Goal: Transaction & Acquisition: Purchase product/service

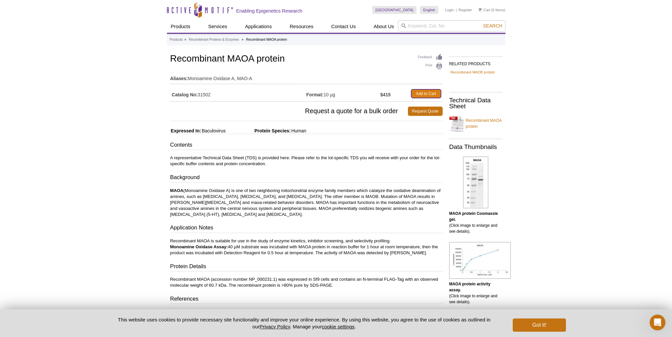
click at [421, 93] on link "Add to Cart" at bounding box center [426, 93] width 30 height 9
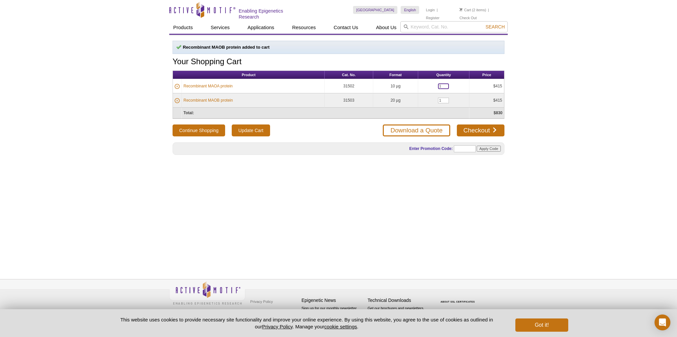
drag, startPoint x: 446, startPoint y: 85, endPoint x: 400, endPoint y: 90, distance: 46.5
click at [401, 89] on tr "Recombinant MAOA protein 31502 10 µg 1 $415" at bounding box center [338, 86] width 331 height 14
click at [327, 213] on div "Recombinant MAOB protein added to cart Your Shopping Cart Product Cat. No. Form…" at bounding box center [338, 149] width 339 height 229
click at [487, 129] on link "Checkout" at bounding box center [481, 130] width 48 height 12
click at [489, 127] on link "Checkout" at bounding box center [481, 130] width 48 height 12
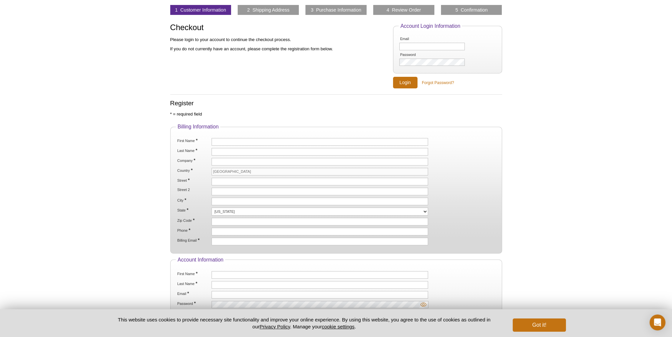
scroll to position [66, 0]
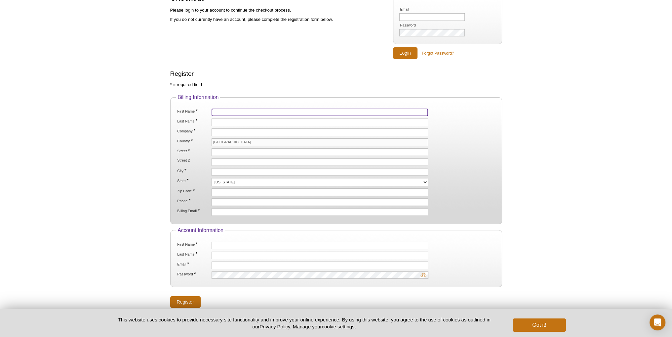
click at [262, 112] on input "First Name *" at bounding box center [320, 112] width 217 height 8
type input "Sherine"
click at [278, 119] on input "Last Name *" at bounding box center [320, 122] width 217 height 8
type input "Chan"
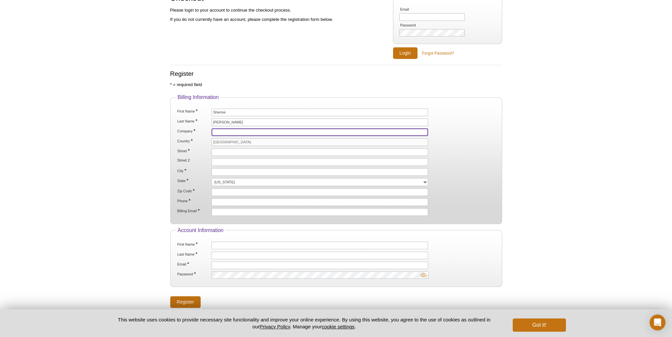
click at [241, 133] on input "Company *" at bounding box center [320, 132] width 217 height 8
type input "Neuroene Therapeutics"
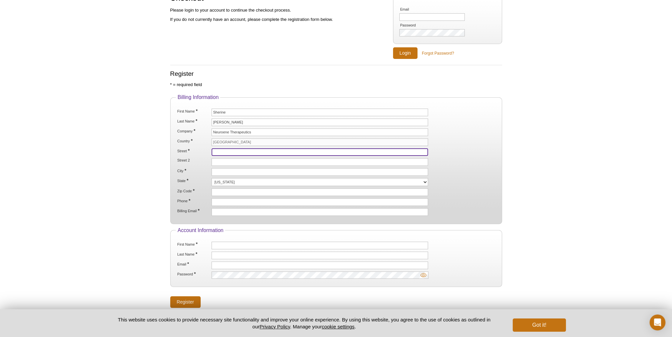
click at [249, 149] on input "Street *" at bounding box center [320, 152] width 217 height 8
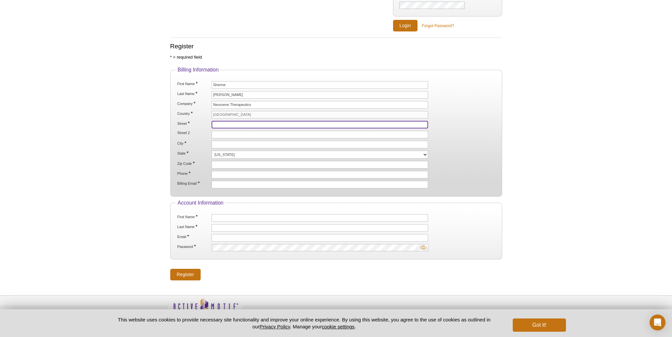
scroll to position [99, 0]
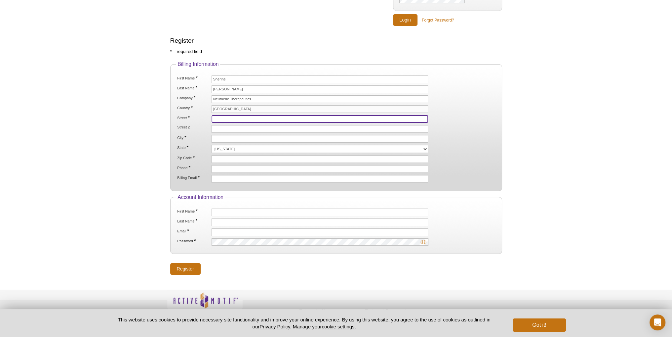
paste input "3 Torrance Ct"
type input "3 Torrance Ct"
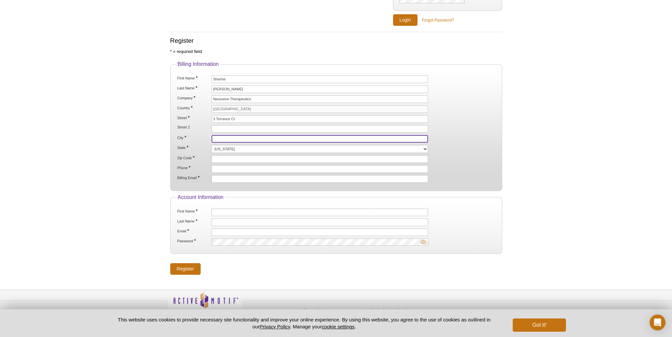
click at [231, 135] on input "City *" at bounding box center [320, 139] width 217 height 8
paste input "Kensington"
type input "Kensington"
click at [241, 147] on select "Alabama Alaska American Samoa Arizona Arkansas California Colorado Connecticut …" at bounding box center [320, 149] width 217 height 8
select select "MD"
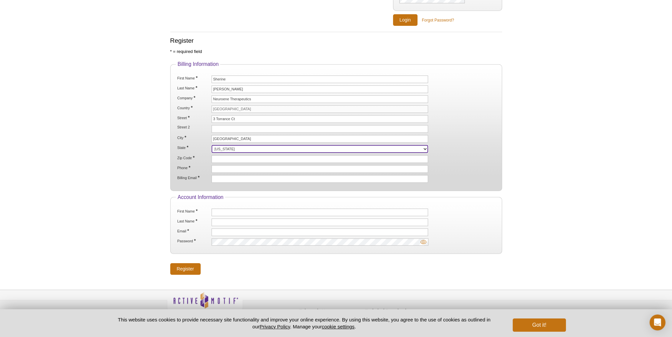
click at [212, 145] on select "Alabama Alaska American Samoa Arizona Arkansas California Colorado Connecticut …" at bounding box center [320, 149] width 217 height 8
click at [224, 158] on input "Zip Code *" at bounding box center [320, 159] width 217 height 8
paste input "20895"
type input "20895"
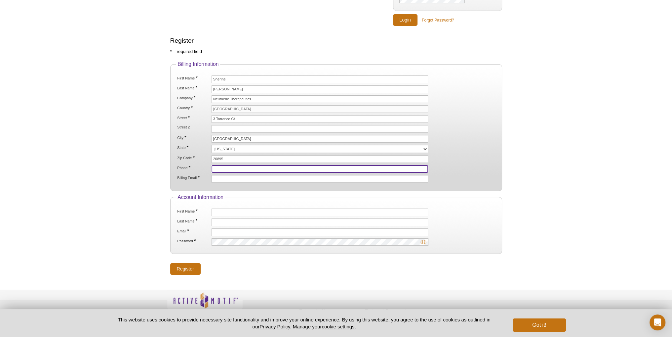
click at [244, 165] on input "Phone *" at bounding box center [320, 169] width 217 height 8
paste input "[PHONE_NUMBER]"
type input "[PHONE_NUMBER]"
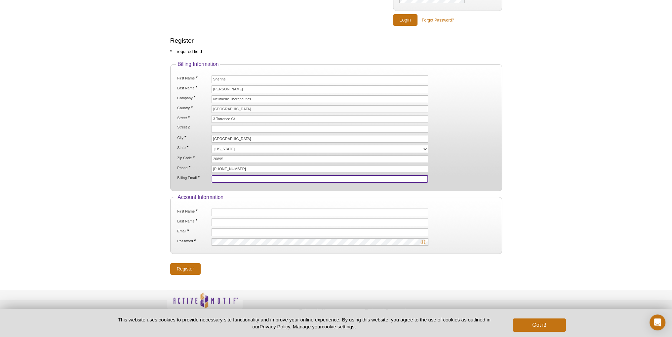
click at [221, 176] on input "Billing Email *" at bounding box center [320, 179] width 217 height 8
paste input "843-302-6986"
type input "8"
click at [214, 175] on input "Billing Email *" at bounding box center [320, 179] width 217 height 8
paste input "sherine@neuroenetherapeutics.com"
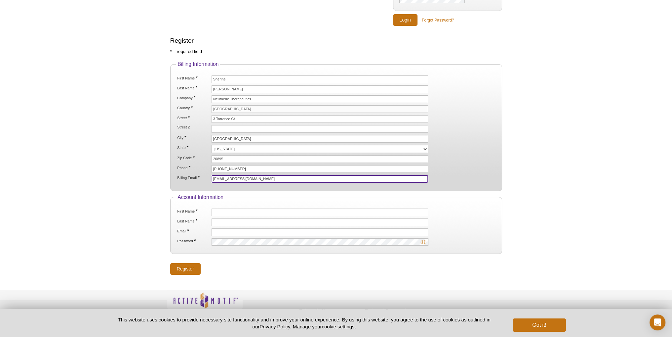
type input "sherine@neuroenetherapeutics.com"
click at [292, 194] on fieldset "Account Information First Name * Last Name * Email * Password *" at bounding box center [336, 224] width 332 height 60
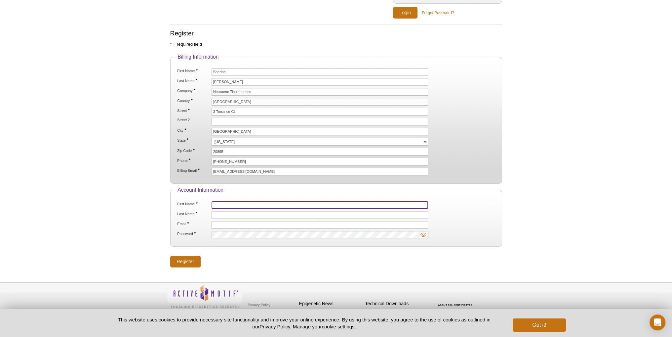
click at [230, 203] on input "First Name *" at bounding box center [320, 205] width 217 height 8
type input "Sherine"
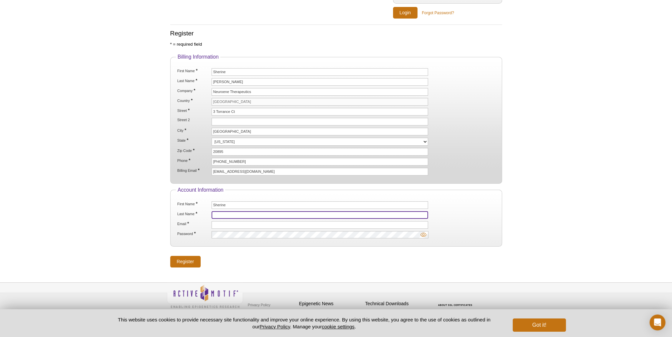
click at [238, 211] on input "Last Name *" at bounding box center [320, 215] width 217 height 8
type input "Chan"
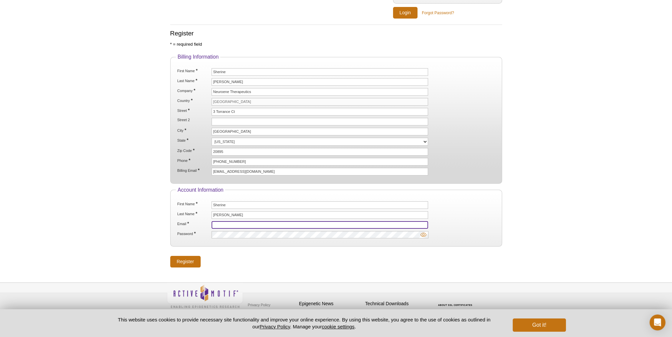
click at [250, 222] on input "Email *" at bounding box center [320, 225] width 217 height 8
paste input "sherine@neuroenetherapeutics.com"
type input "sherine@neuroenetherapeutics.com"
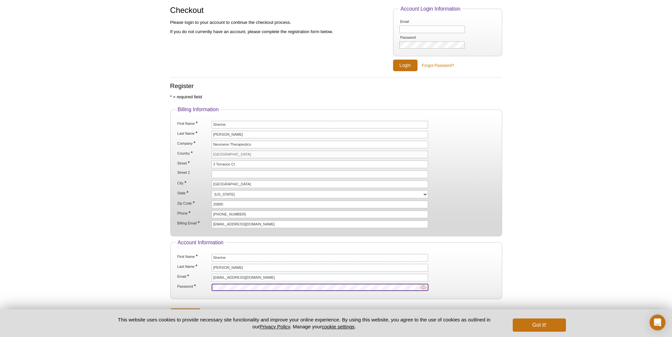
scroll to position [73, 0]
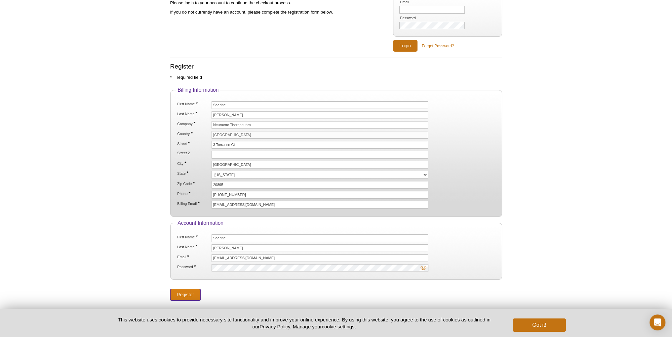
click at [184, 291] on input "Register" at bounding box center [185, 295] width 30 height 12
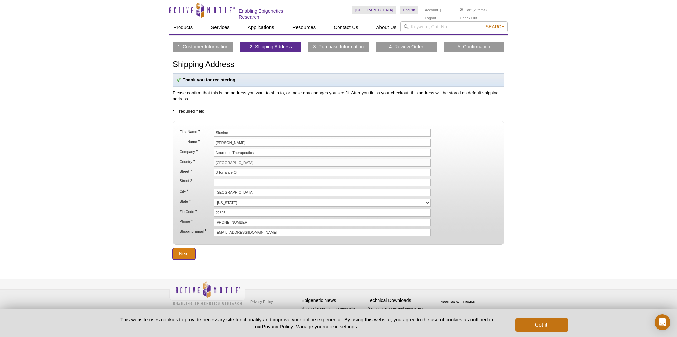
click at [188, 248] on input "Next" at bounding box center [184, 254] width 23 height 12
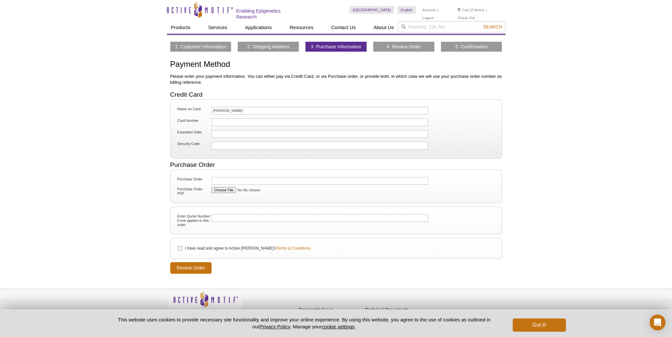
click at [234, 118] on div at bounding box center [320, 122] width 217 height 8
drag, startPoint x: 247, startPoint y: 111, endPoint x: 99, endPoint y: 118, distance: 147.6
click at [100, 120] on div "Active Motif Logo Enabling Epigenetics Research 2 Search Skip to content Active…" at bounding box center [336, 173] width 672 height 346
type input "[PERSON_NAME] [PERSON_NAME]"
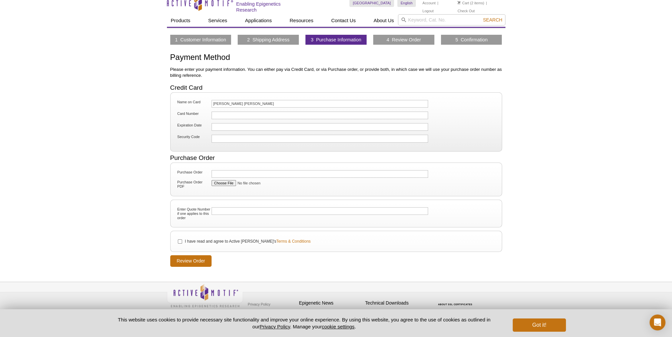
scroll to position [8, 0]
click at [180, 239] on input "I have read and agree to Active [PERSON_NAME]'s Terms & Conditions" at bounding box center [180, 240] width 4 height 4
checkbox input "true"
click at [204, 260] on input "Review Order" at bounding box center [191, 260] width 42 height 12
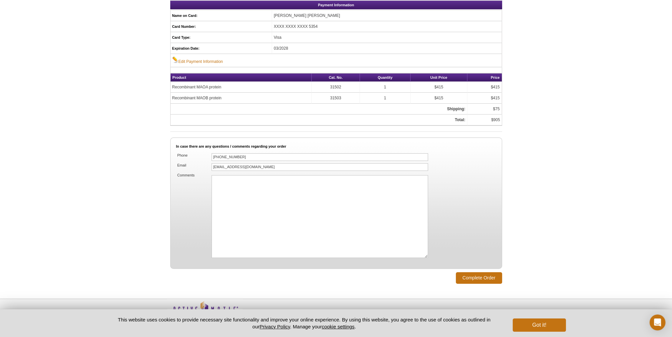
scroll to position [357, 0]
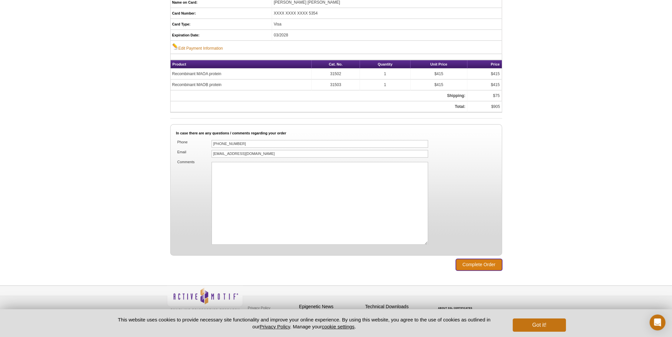
click at [483, 261] on input "Complete Order" at bounding box center [479, 265] width 46 height 12
